Goal: Task Accomplishment & Management: Manage account settings

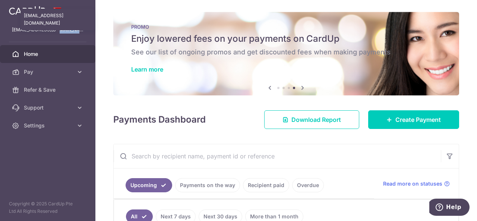
drag, startPoint x: 55, startPoint y: 30, endPoint x: 46, endPoint y: 21, distance: 12.1
click at [46, 21] on div "[EMAIL_ADDRESS][DOMAIN_NAME] [EMAIL_ADDRESS][DOMAIN_NAME]" at bounding box center [47, 30] width 95 height 18
click at [31, 53] on span "Home" at bounding box center [48, 53] width 49 height 7
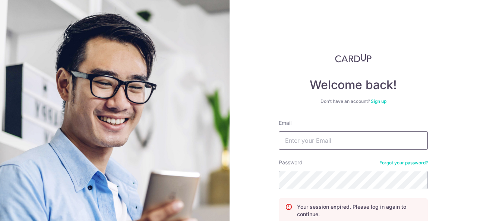
click at [309, 138] on input "Email" at bounding box center [353, 140] width 149 height 19
